Goal: Complete application form: Complete application form

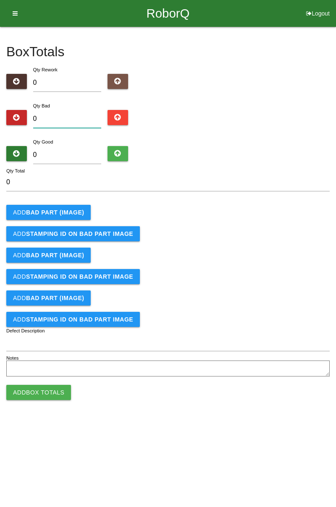
click at [86, 115] on input "0" at bounding box center [67, 119] width 68 height 18
type input "7"
click at [81, 152] on input "0" at bounding box center [67, 155] width 68 height 18
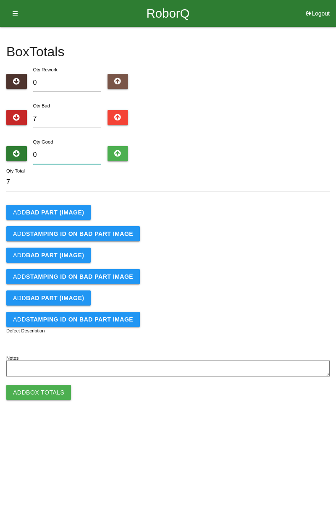
type input "7"
type input "14"
type input "77"
type input "84"
type input "77"
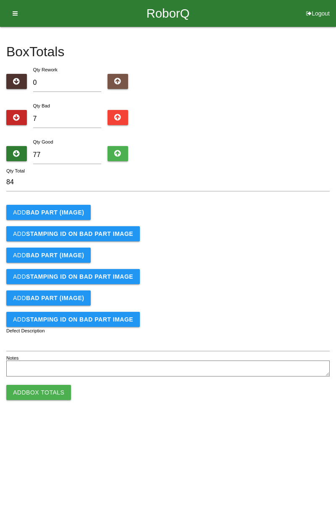
click at [69, 211] on b "BAD PART (IMAGE)" at bounding box center [55, 212] width 58 height 7
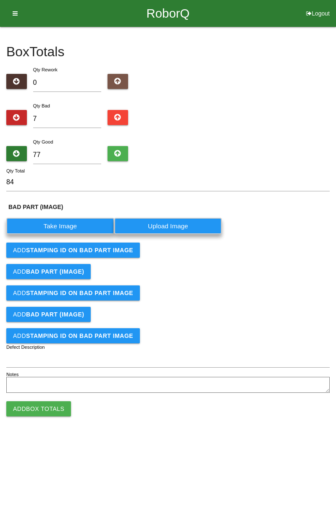
click at [69, 226] on label "Take Image" at bounding box center [60, 226] width 108 height 16
click at [0, 0] on \(IMAGE\) "Take Image" at bounding box center [0, 0] width 0 height 0
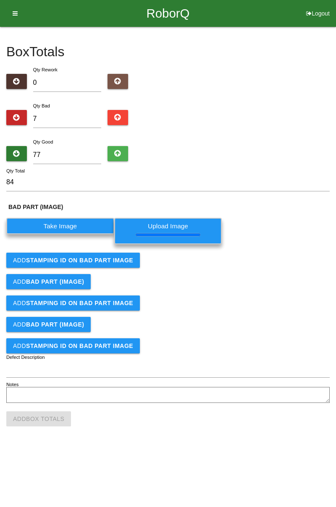
click at [110, 266] on button "Add STAMPING ID on BAD PART Image" at bounding box center [73, 260] width 134 height 15
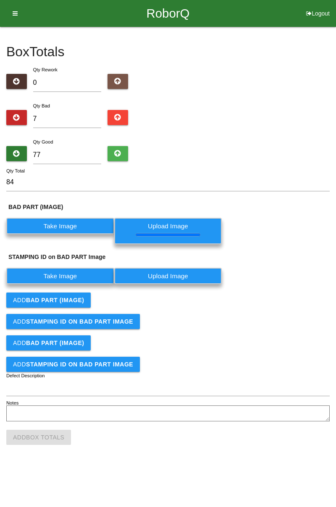
click at [77, 293] on button "Add BAD PART (IMAGE)" at bounding box center [48, 300] width 84 height 15
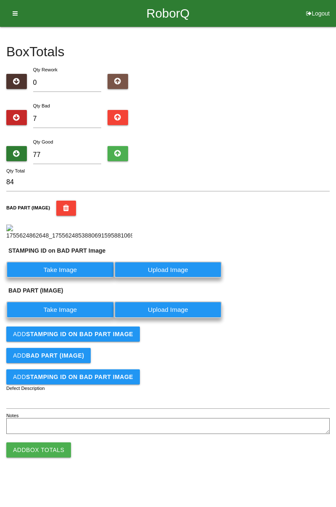
click at [75, 278] on label "Take Image" at bounding box center [60, 270] width 108 height 16
click at [0, 0] on PART "Take Image" at bounding box center [0, 0] width 0 height 0
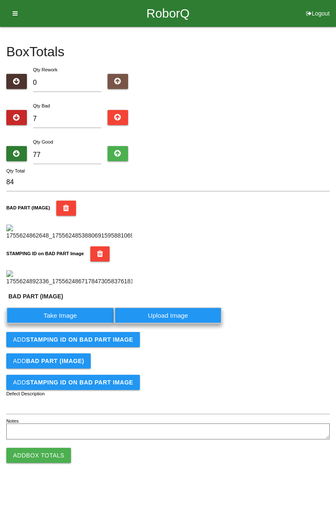
scroll to position [203, 0]
click at [84, 324] on label "Take Image" at bounding box center [60, 315] width 108 height 16
click at [0, 0] on \(IMAGE\) "Take Image" at bounding box center [0, 0] width 0 height 0
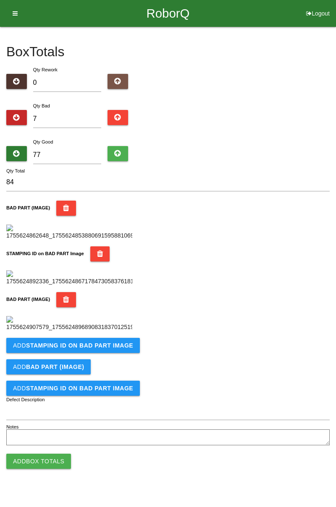
scroll to position [323, 0]
click at [69, 353] on button "Add STAMPING ID on BAD PART Image" at bounding box center [73, 345] width 134 height 15
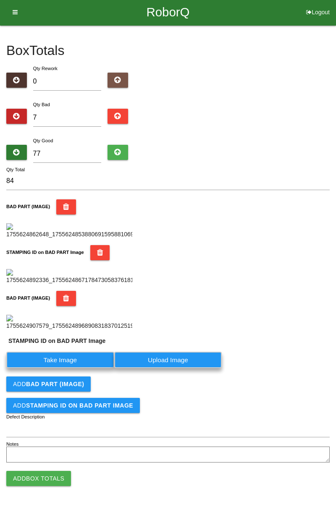
click at [66, 368] on label "Take Image" at bounding box center [60, 360] width 108 height 16
click at [0, 0] on PART "Take Image" at bounding box center [0, 0] width 0 height 0
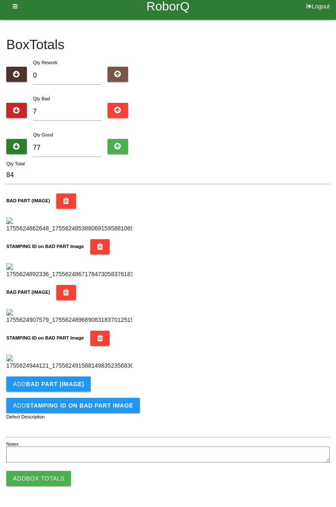
scroll to position [460, 0]
click at [74, 385] on b "BAD PART (IMAGE)" at bounding box center [55, 384] width 58 height 7
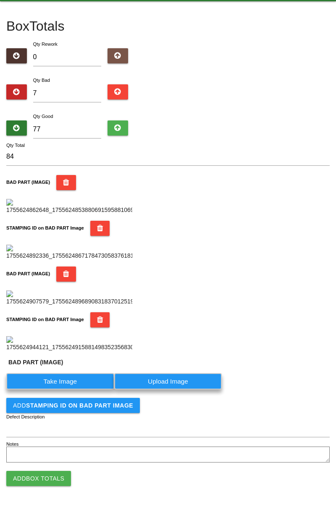
click at [72, 390] on label "Take Image" at bounding box center [60, 381] width 108 height 16
click at [0, 0] on \(IMAGE\) "Take Image" at bounding box center [0, 0] width 0 height 0
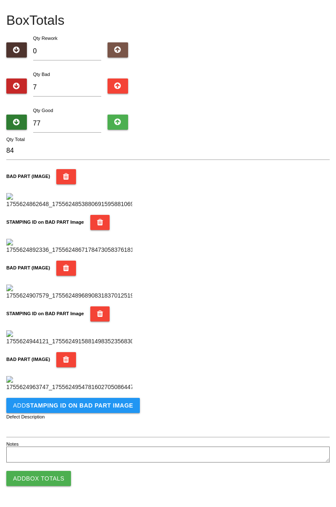
scroll to position [598, 0]
click at [100, 400] on button "Add STAMPING ID on BAD PART Image" at bounding box center [73, 405] width 134 height 15
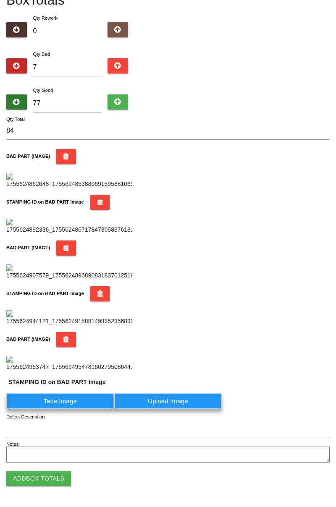
click at [70, 409] on label "Take Image" at bounding box center [60, 401] width 108 height 16
click at [0, 0] on PART "Take Image" at bounding box center [0, 0] width 0 height 0
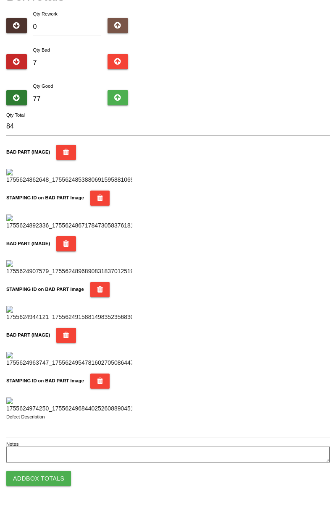
scroll to position [736, 0]
click at [53, 477] on button "Add Box Totals" at bounding box center [38, 478] width 65 height 15
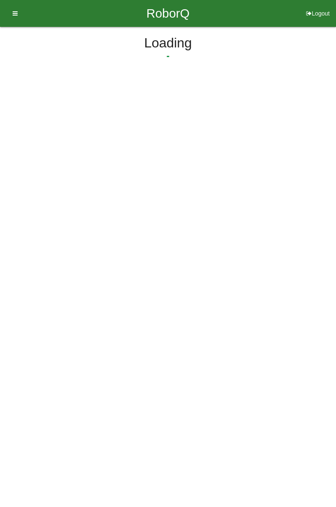
scroll to position [0, 0]
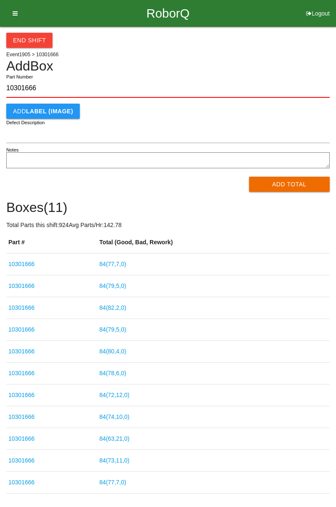
type input "10301666"
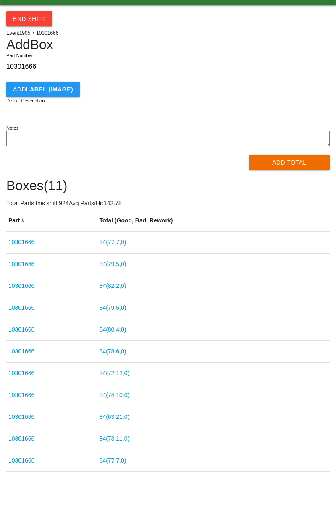
scroll to position [26, 0]
